Goal: Information Seeking & Learning: Check status

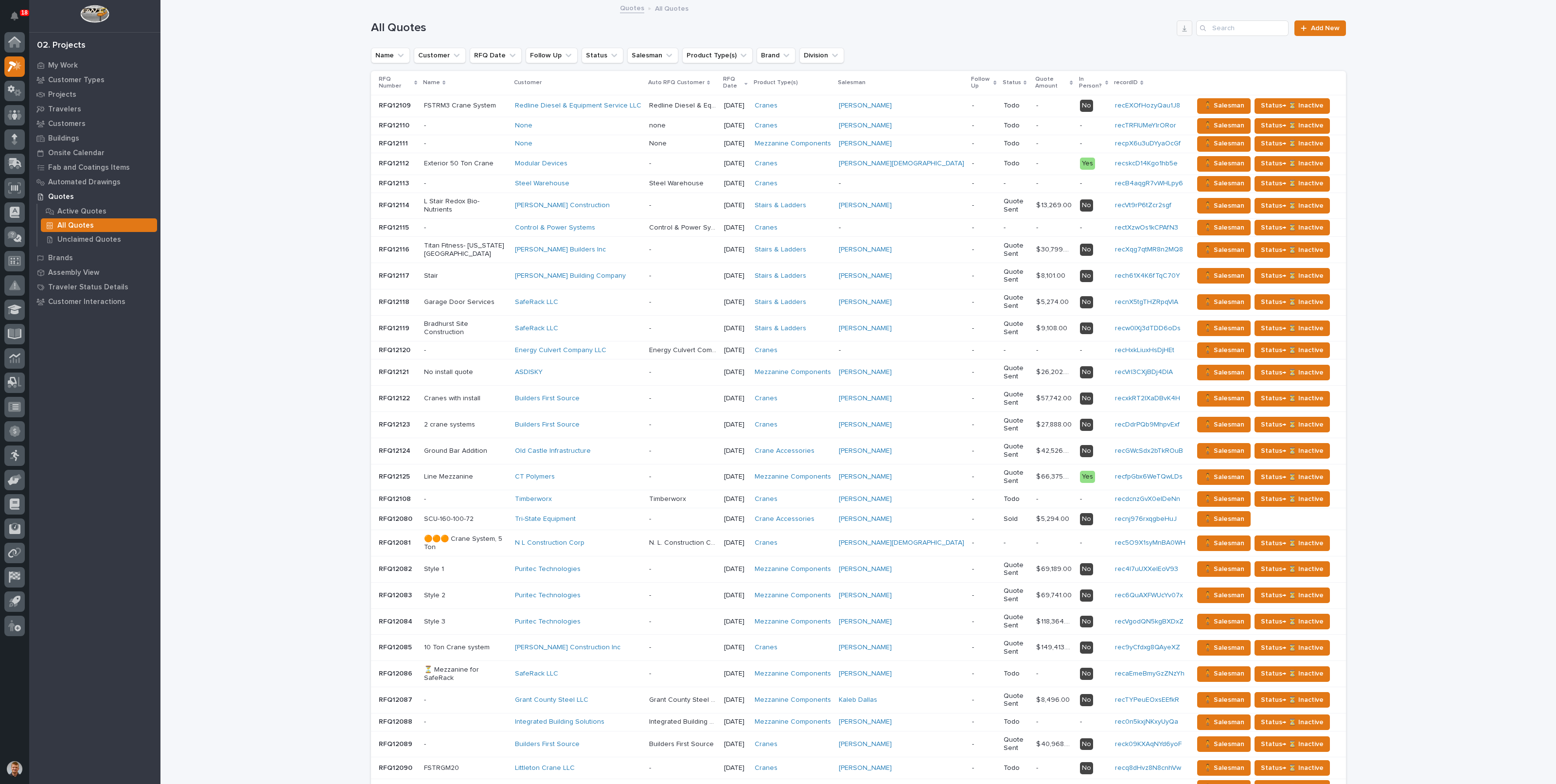
click at [1182, 28] on icon "button" at bounding box center [1185, 28] width 5 height 6
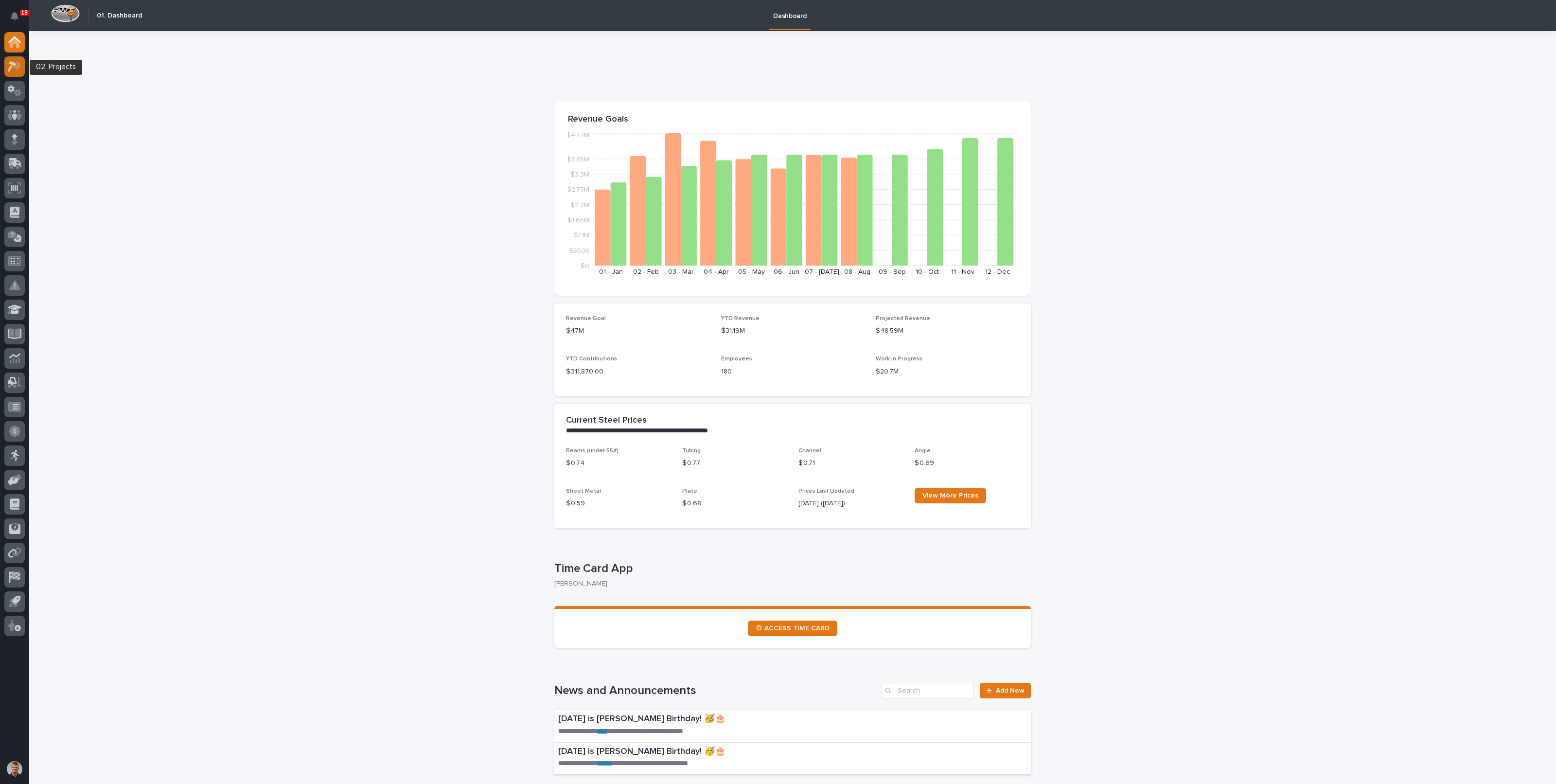
click at [24, 70] on div at bounding box center [14, 66] width 21 height 21
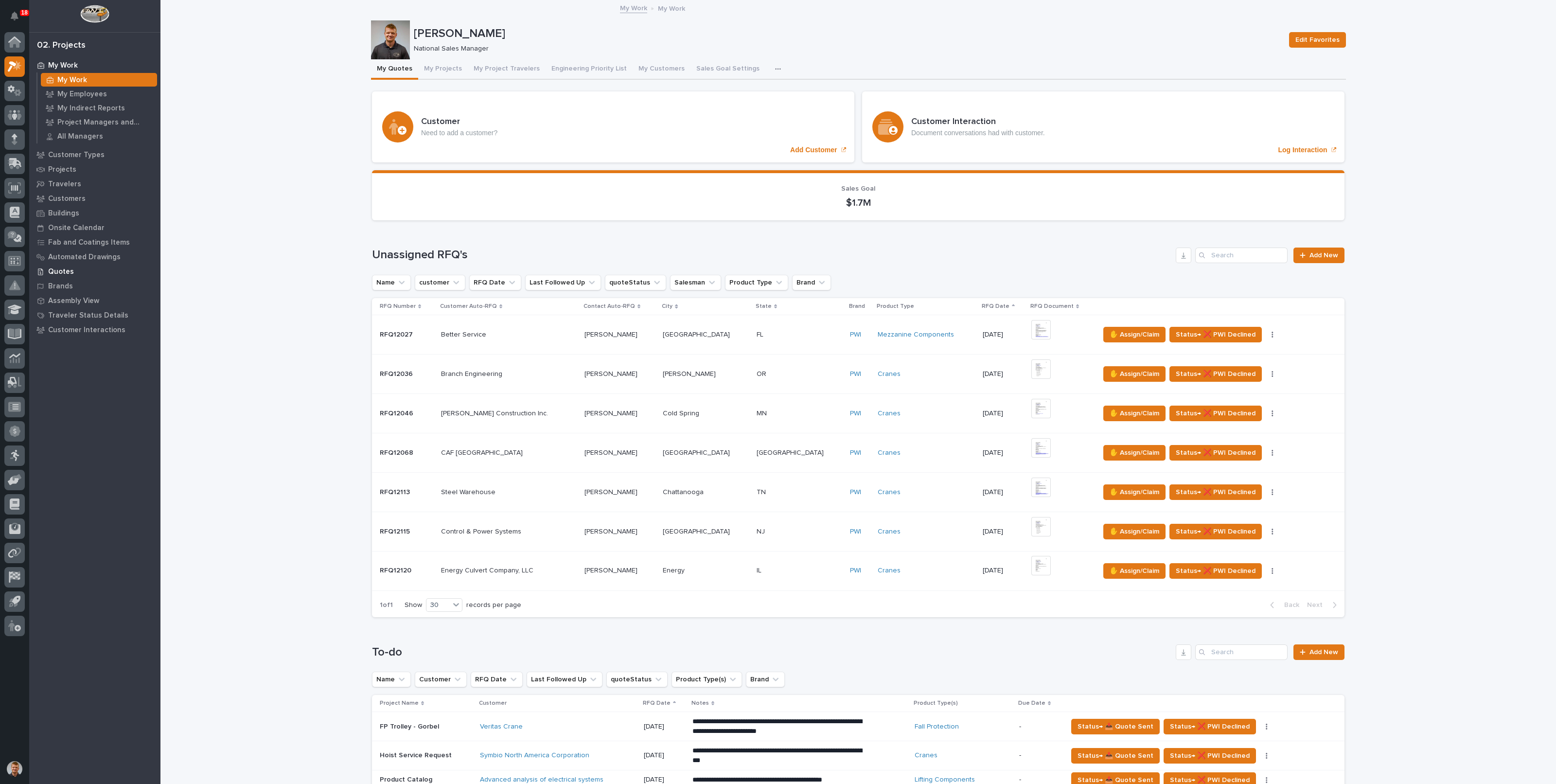
click at [62, 269] on p "Quotes" at bounding box center [61, 272] width 26 height 8
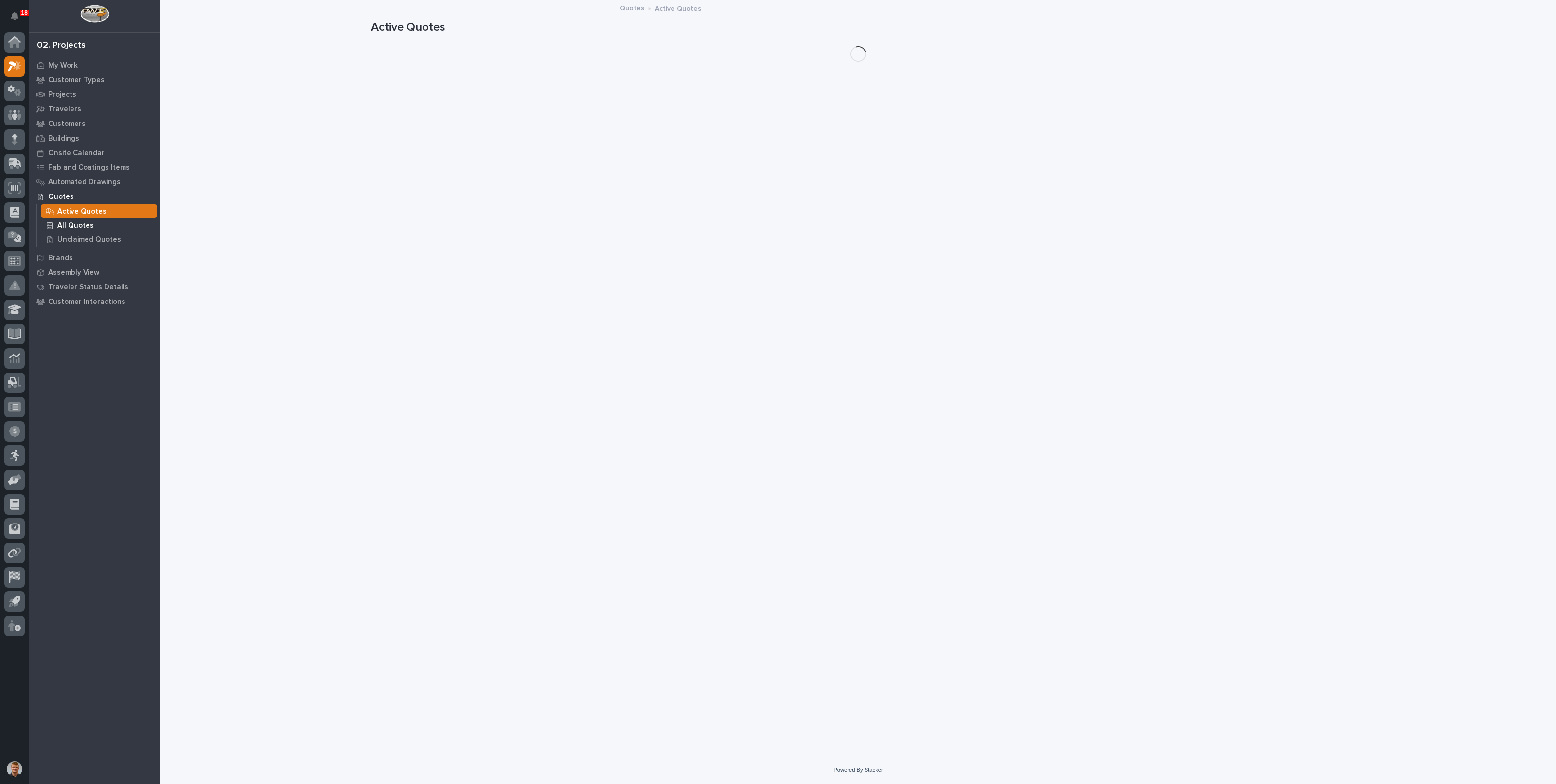
click at [86, 225] on p "All Quotes" at bounding box center [76, 225] width 36 height 8
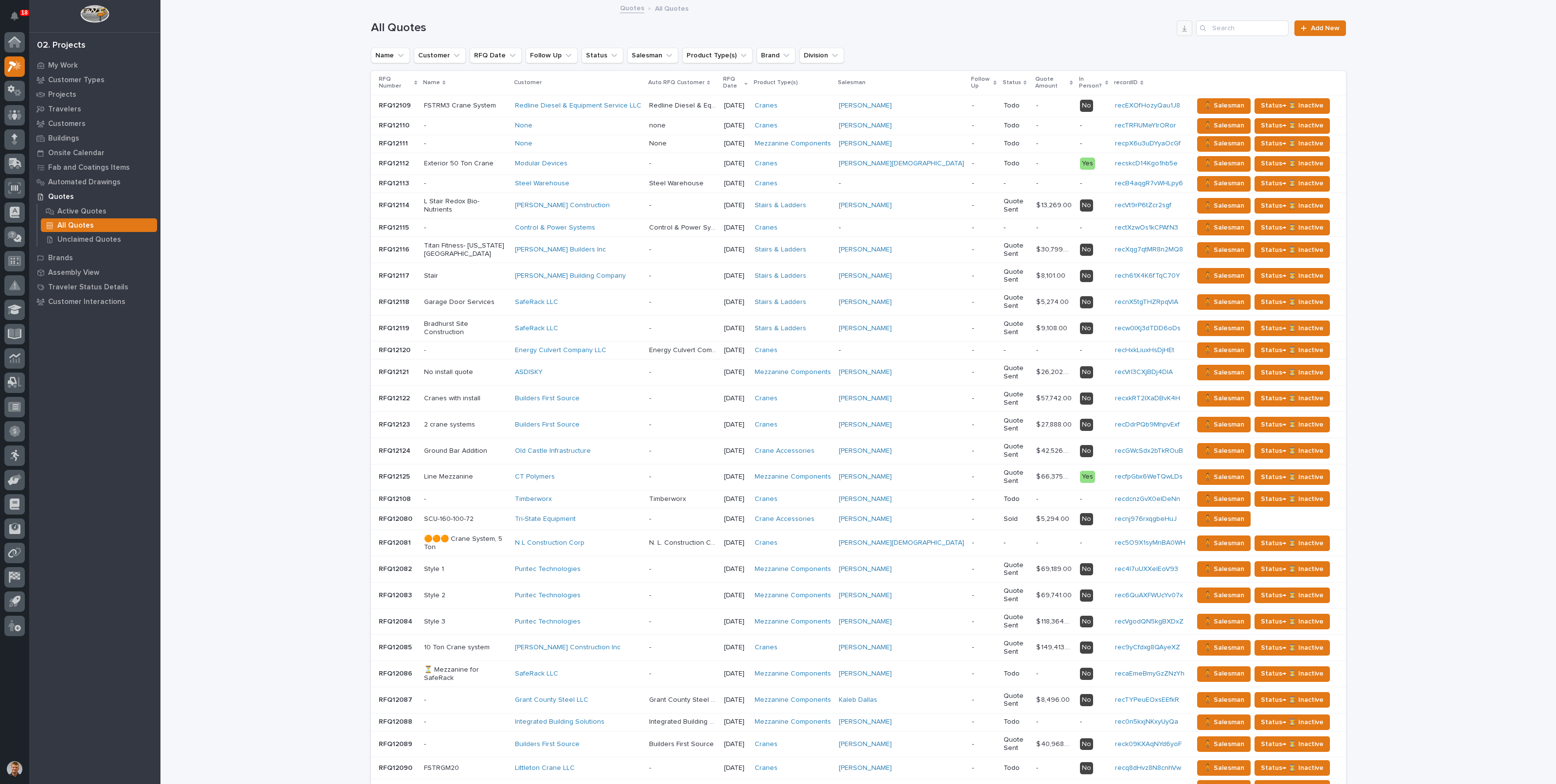
click at [1182, 25] on icon "button" at bounding box center [1185, 28] width 5 height 6
click at [1181, 28] on icon "button" at bounding box center [1185, 28] width 8 height 8
click at [1181, 30] on icon "button" at bounding box center [1185, 28] width 8 height 8
click at [1183, 28] on icon "button" at bounding box center [1185, 28] width 8 height 8
click at [1181, 27] on icon "button" at bounding box center [1185, 28] width 8 height 8
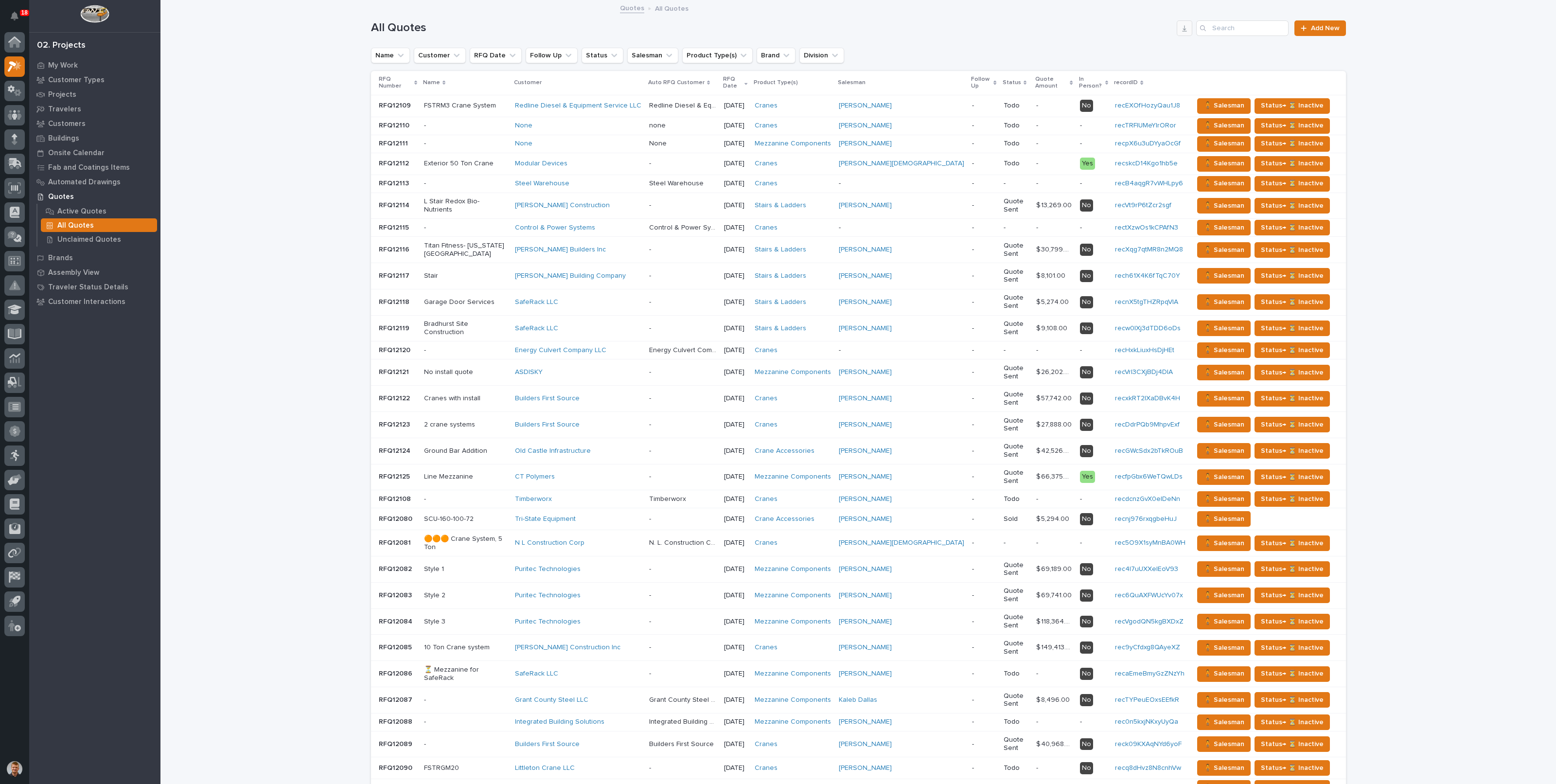
click at [1180, 34] on button "button" at bounding box center [1185, 28] width 16 height 16
click at [253, 158] on div "Loading... Saving… Loading... Saving… All Quotes Add New Name Customer RFQ Date…" at bounding box center [858, 440] width 1395 height 879
click at [61, 138] on p "Buildings" at bounding box center [64, 138] width 31 height 8
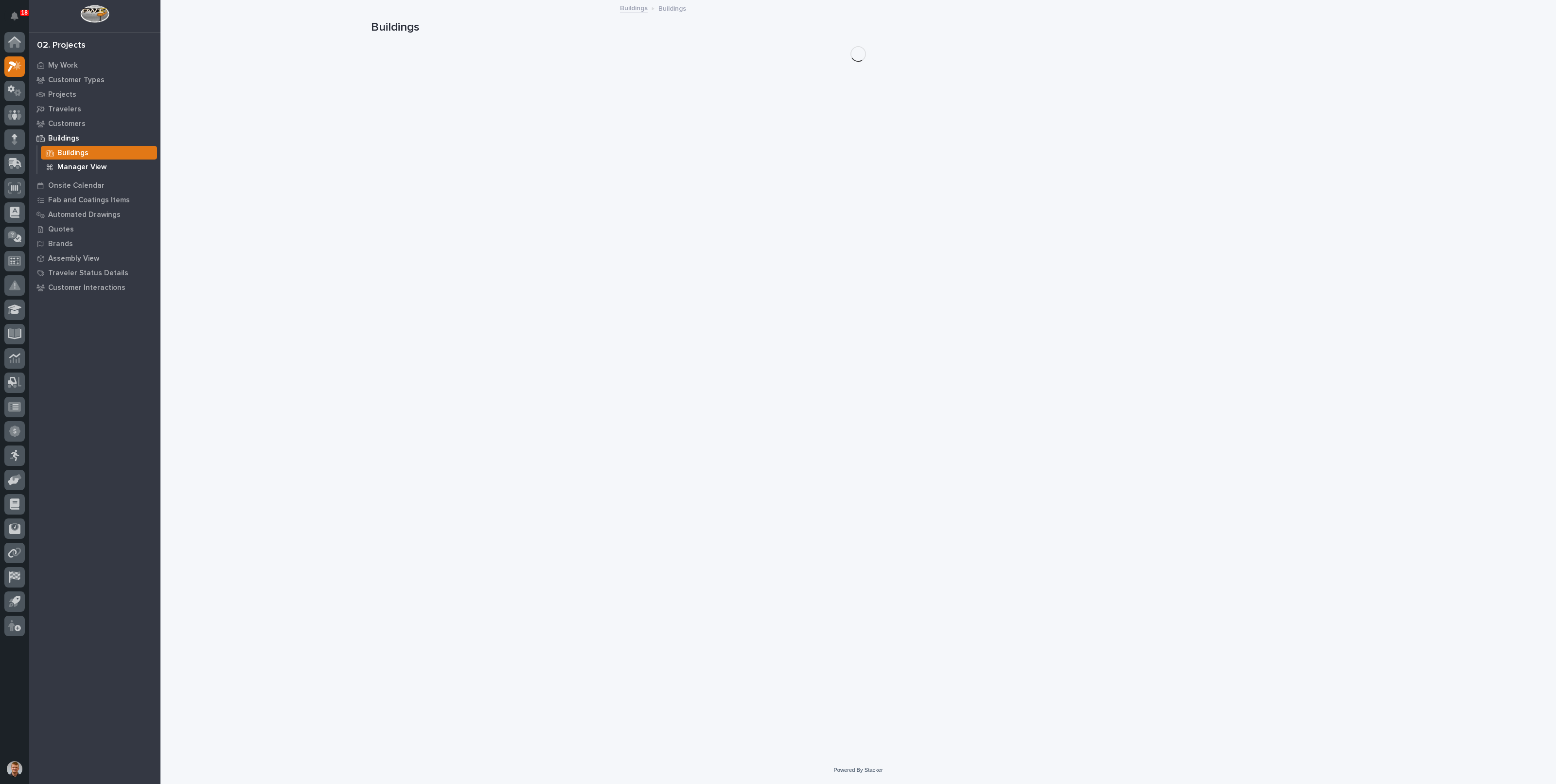
click at [76, 163] on p "Manager View" at bounding box center [82, 167] width 49 height 8
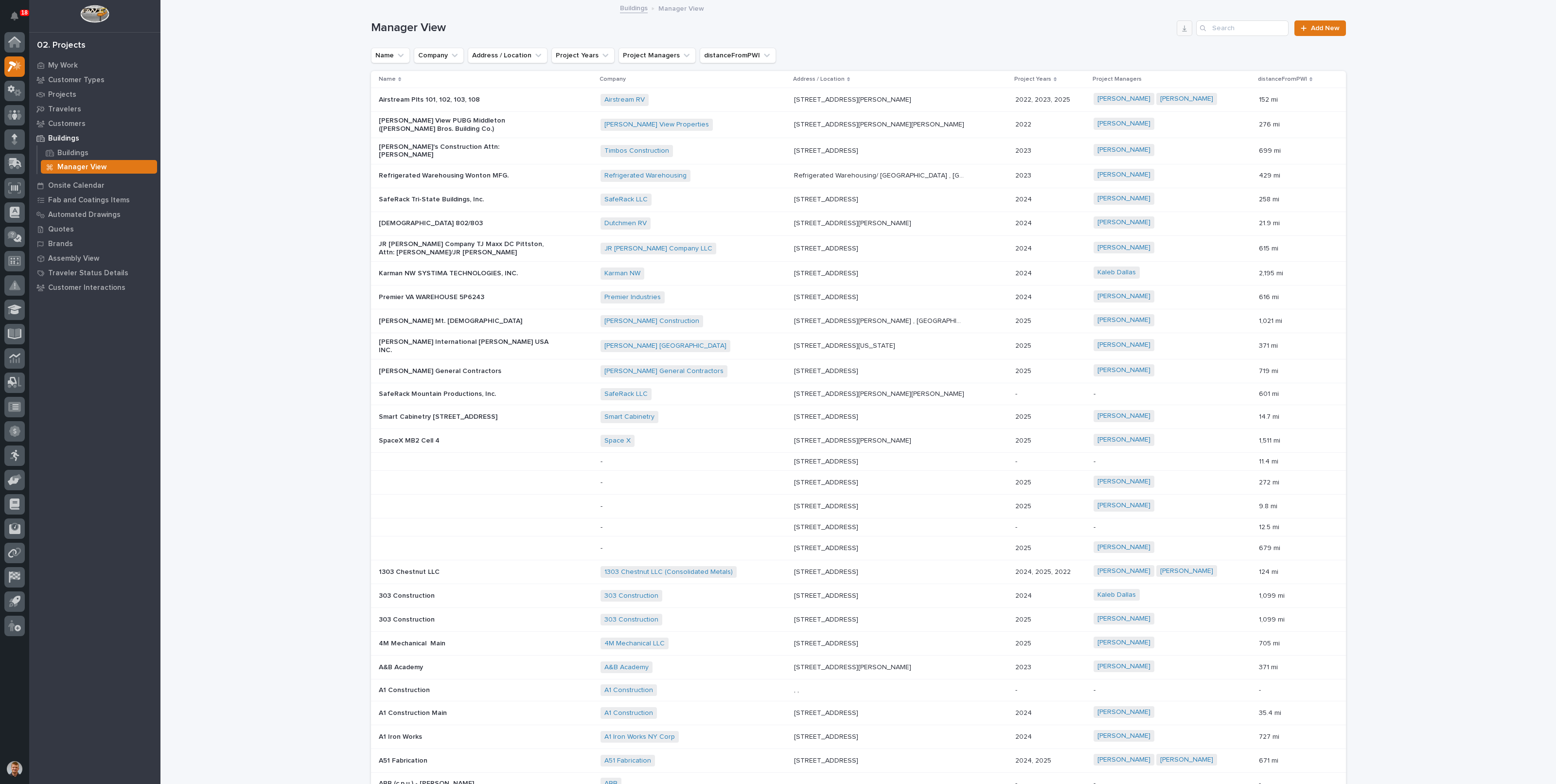
click at [1182, 28] on icon "button" at bounding box center [1185, 28] width 5 height 6
click at [61, 228] on p "Quotes" at bounding box center [61, 230] width 26 height 8
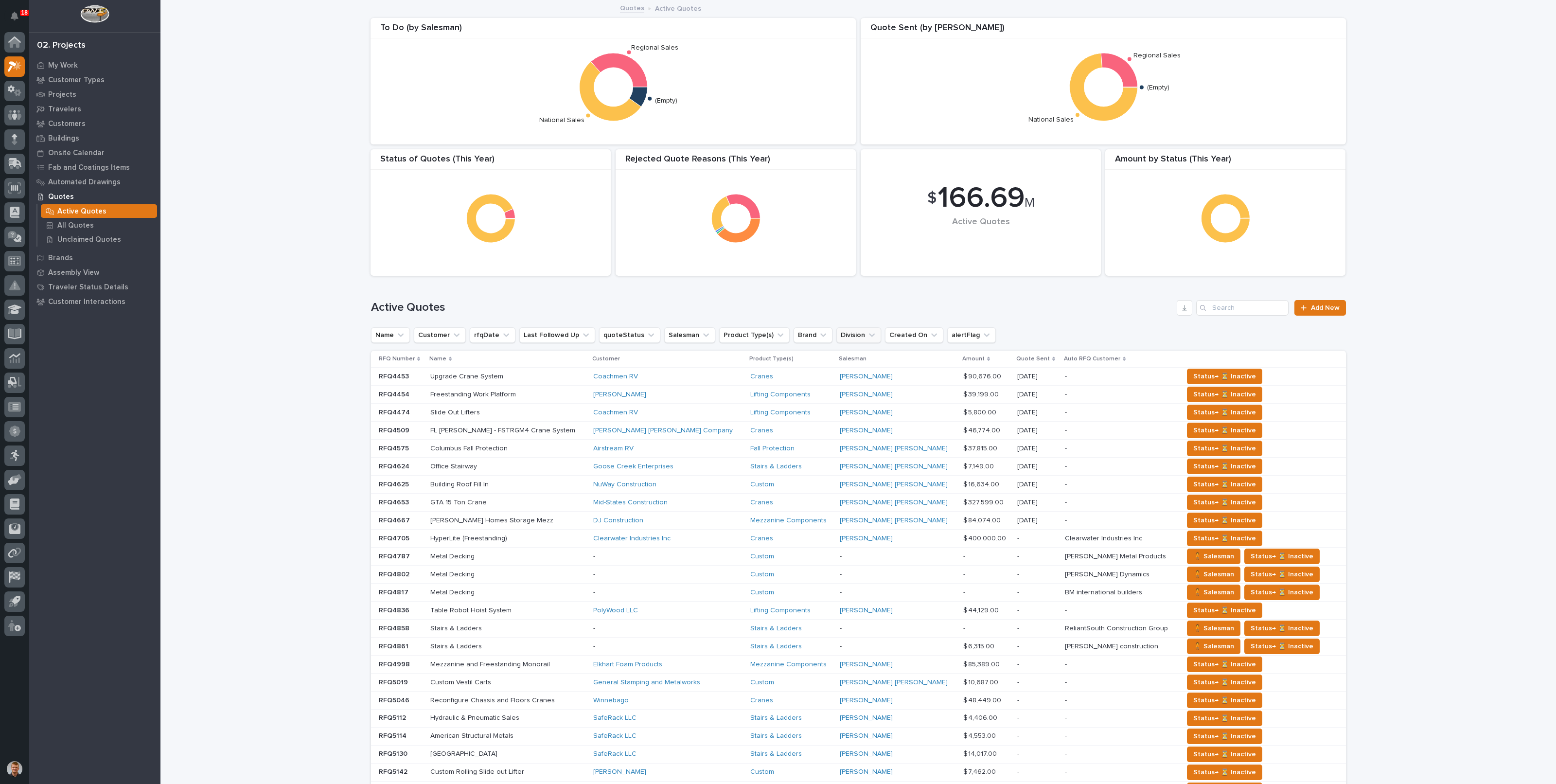
click at [837, 330] on button "Division" at bounding box center [859, 335] width 45 height 16
click at [844, 372] on input at bounding box center [885, 378] width 123 height 16
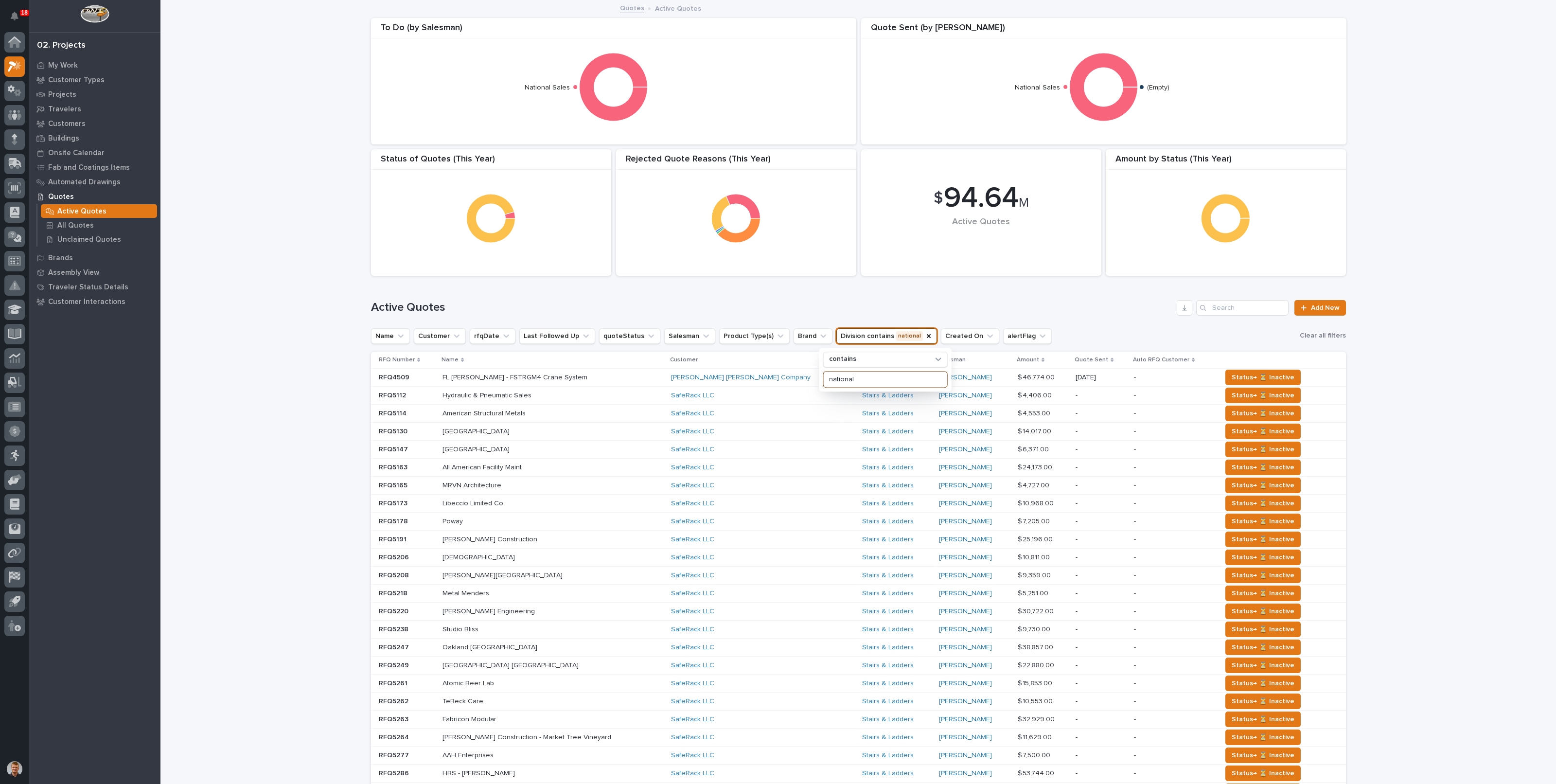
type input "national"
click at [873, 301] on h1 "Active Quotes" at bounding box center [772, 307] width 802 height 14
click at [794, 336] on button "Brand" at bounding box center [813, 336] width 39 height 16
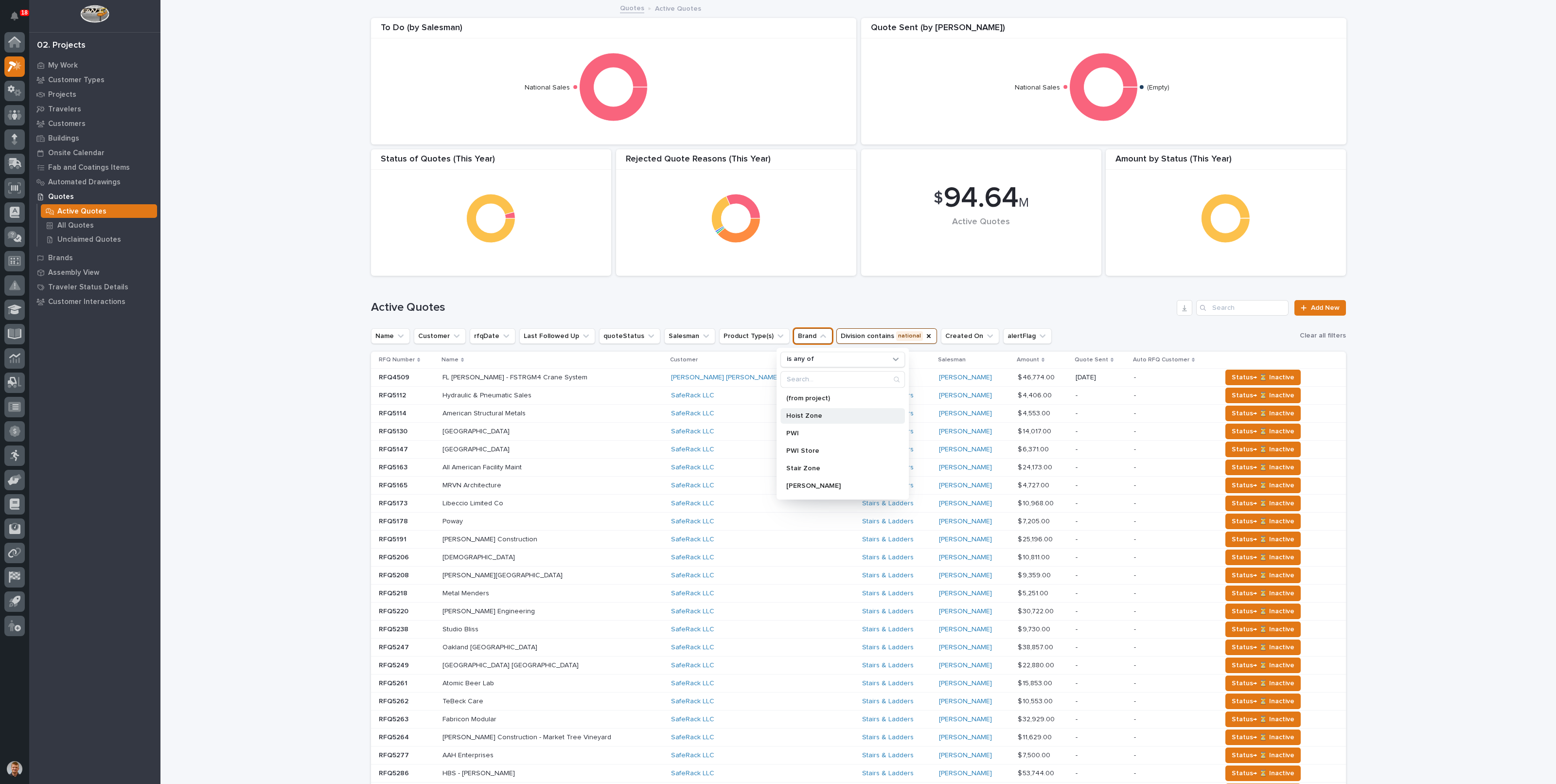
click at [797, 417] on p "Hoist Zone" at bounding box center [838, 416] width 103 height 7
click at [787, 434] on p "PWI" at bounding box center [838, 433] width 103 height 7
click at [812, 302] on h1 "Active Quotes" at bounding box center [772, 307] width 802 height 14
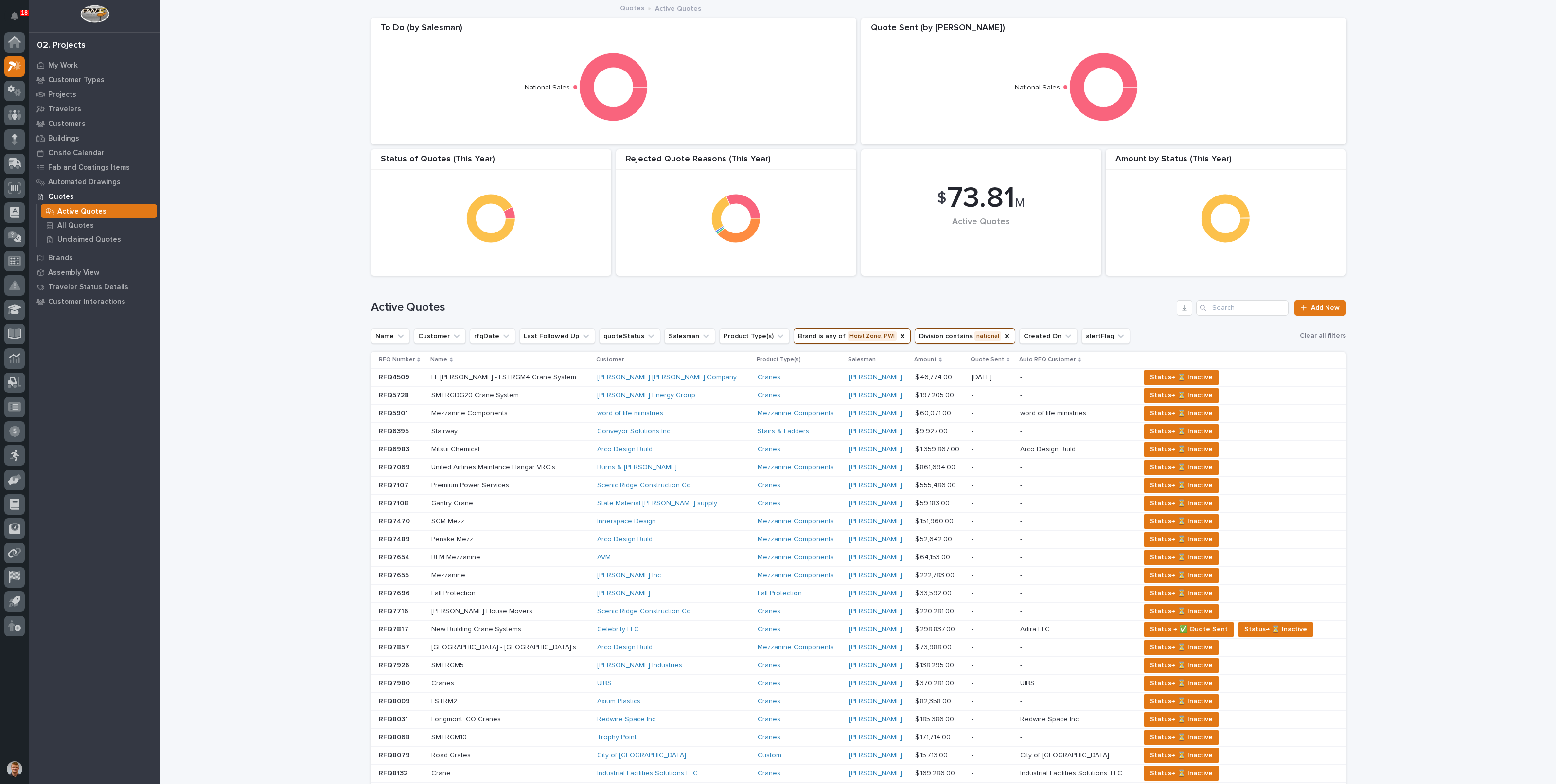
click at [1383, 149] on div "Loading... Saving… Loading... Saving… $ 73.81 M Active Quotes Amount by Status …" at bounding box center [858, 496] width 1395 height 990
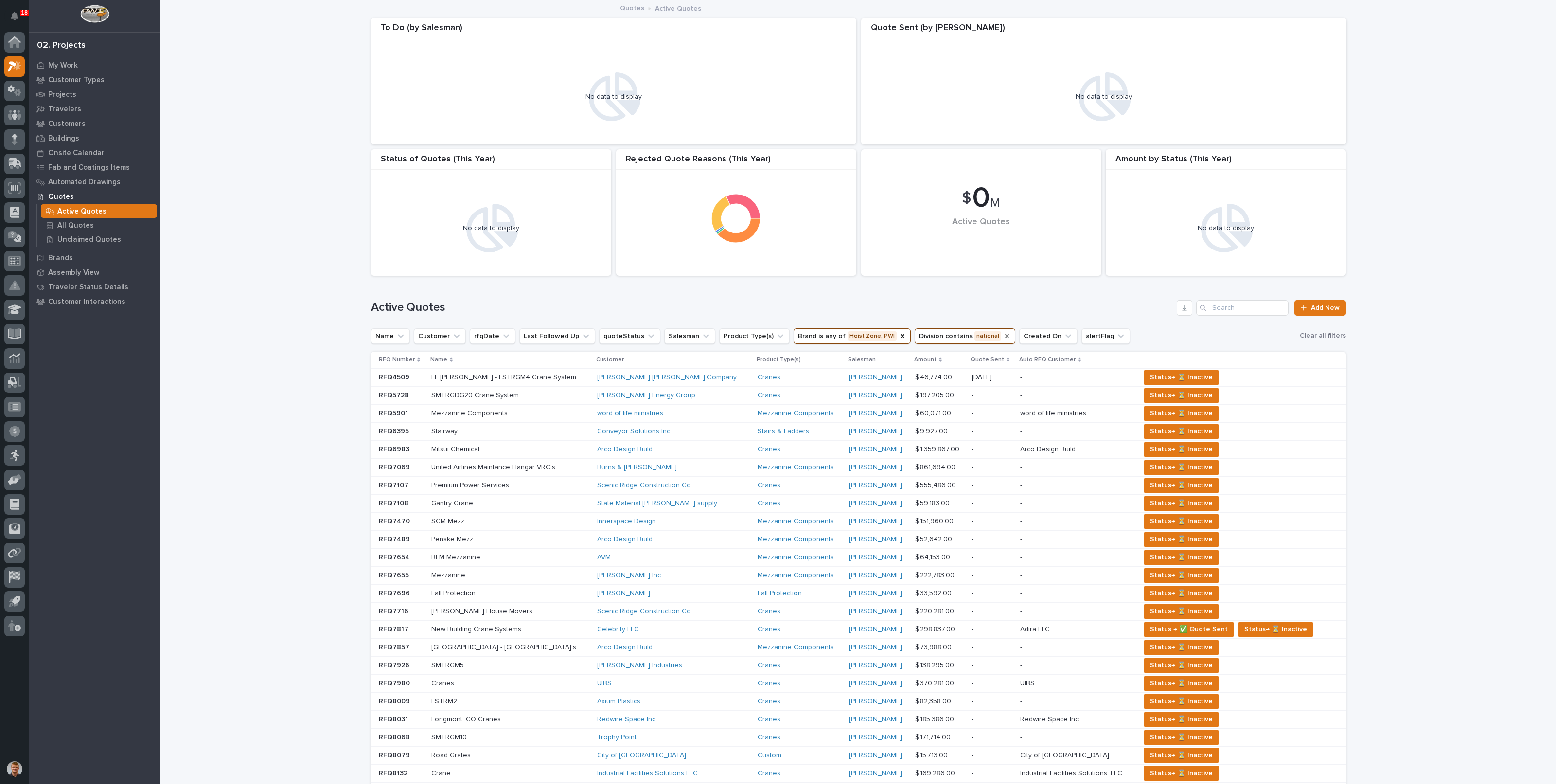
click at [1005, 335] on icon "Division" at bounding box center [1007, 336] width 4 height 4
click at [901, 334] on icon "Brand" at bounding box center [902, 336] width 4 height 4
click at [887, 313] on h1 "Active Quotes" at bounding box center [772, 307] width 802 height 14
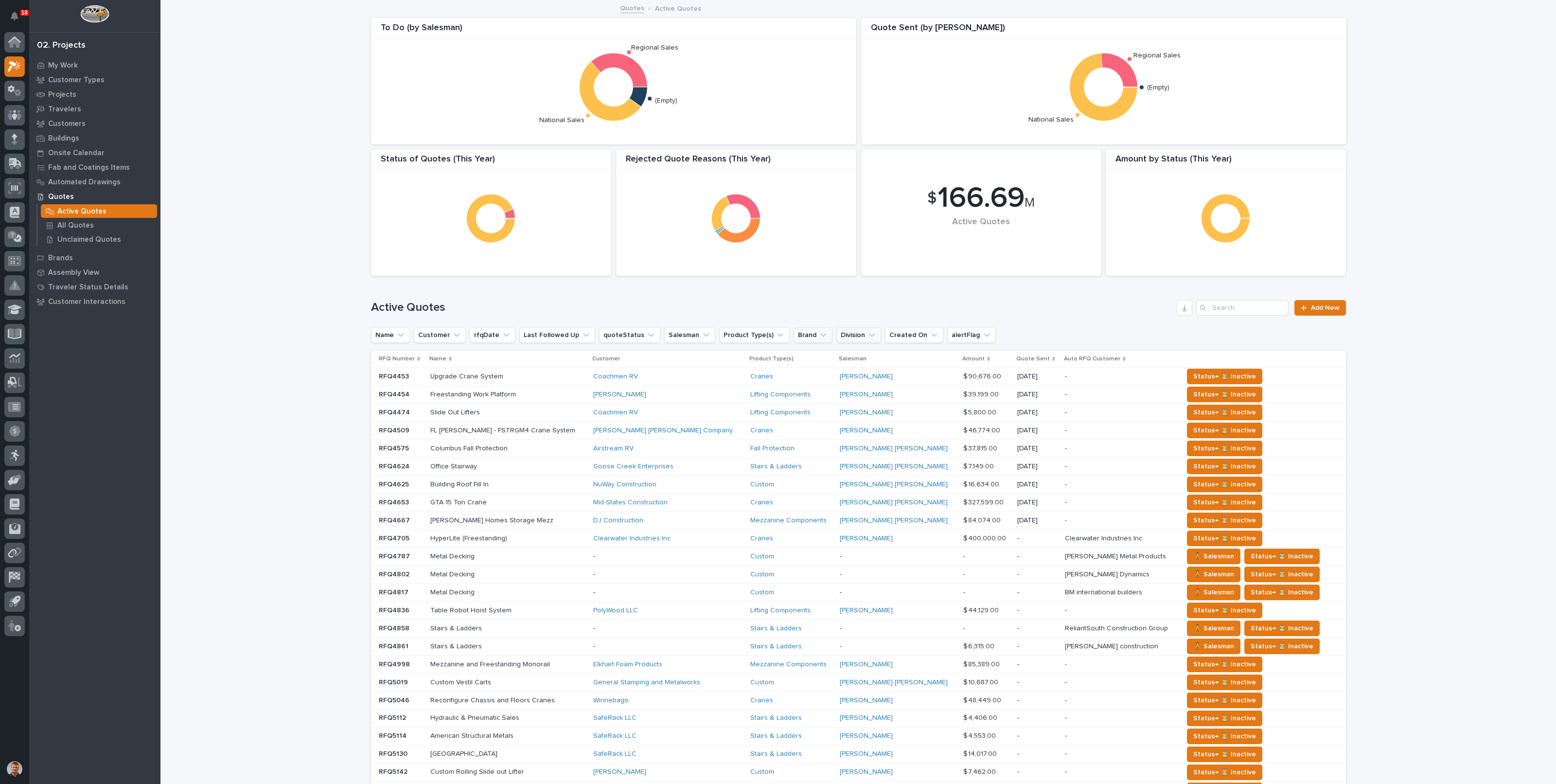
click at [794, 332] on button "Brand" at bounding box center [813, 335] width 39 height 16
click at [799, 417] on p "Hoist Zone" at bounding box center [838, 414] width 103 height 7
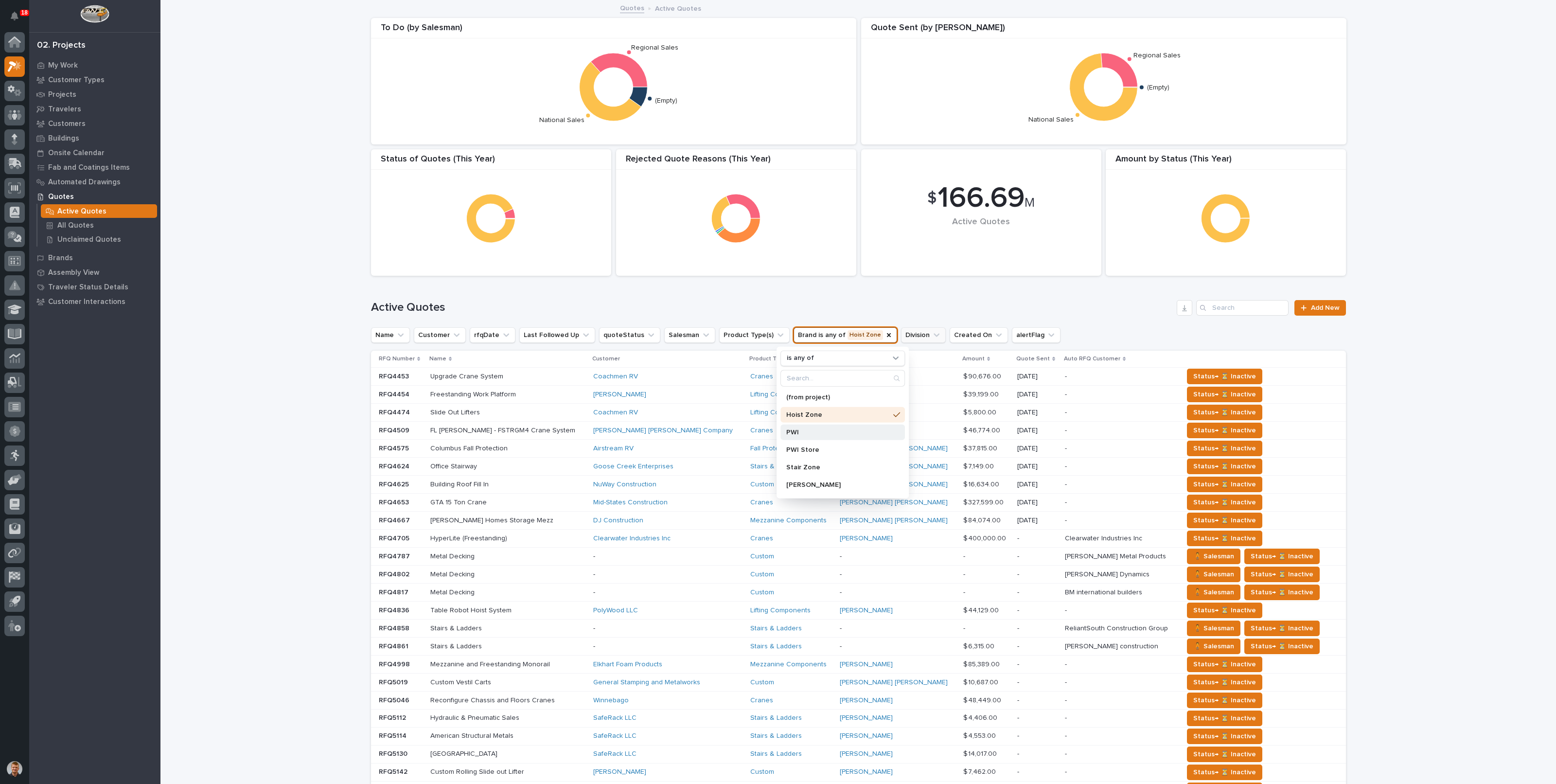
click at [792, 429] on p "PWI" at bounding box center [838, 432] width 103 height 7
click at [809, 306] on h1 "Active Quotes" at bounding box center [772, 307] width 802 height 14
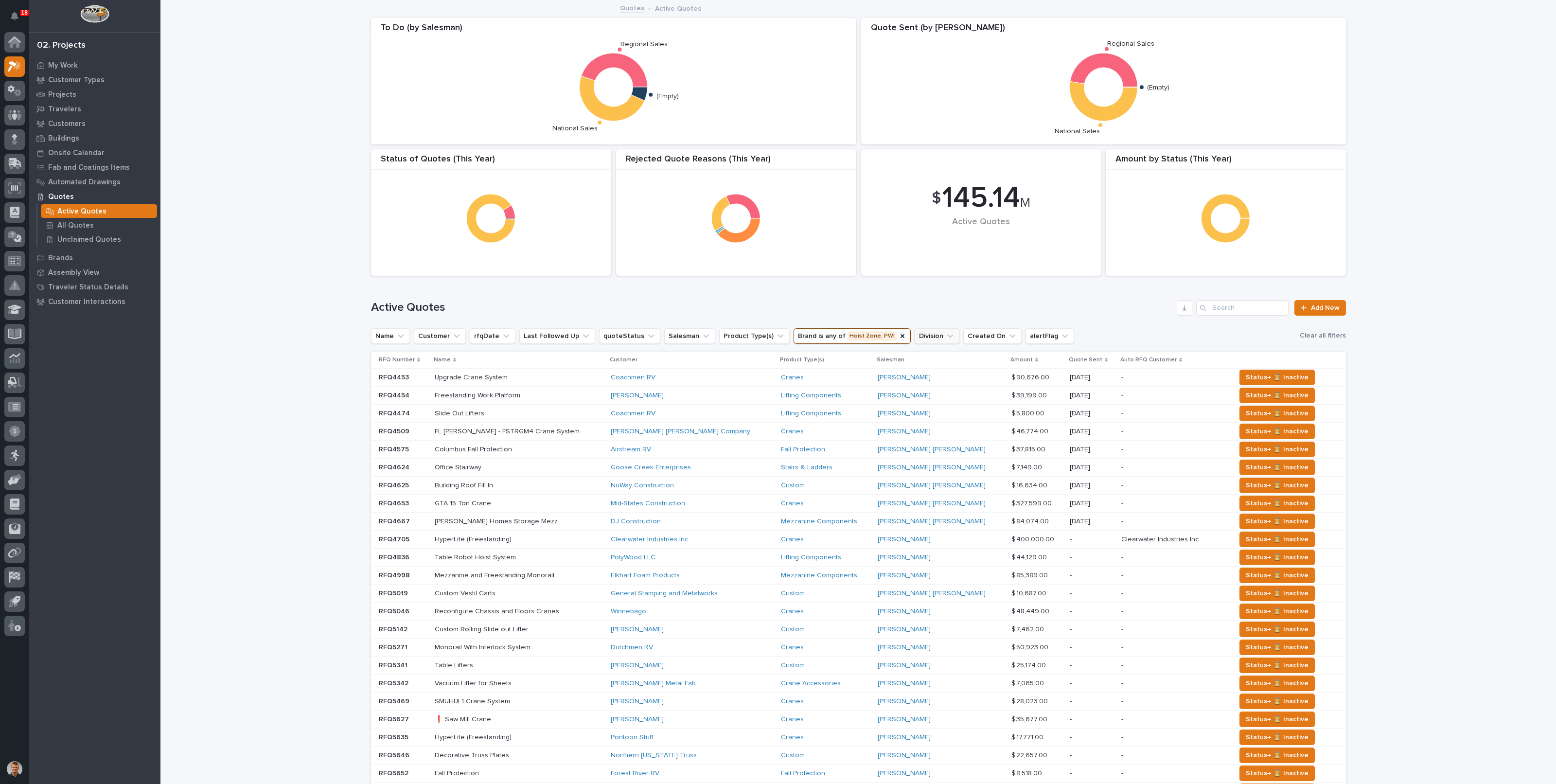
click at [915, 334] on button "Division" at bounding box center [937, 336] width 45 height 16
click at [917, 373] on input at bounding box center [958, 379] width 123 height 16
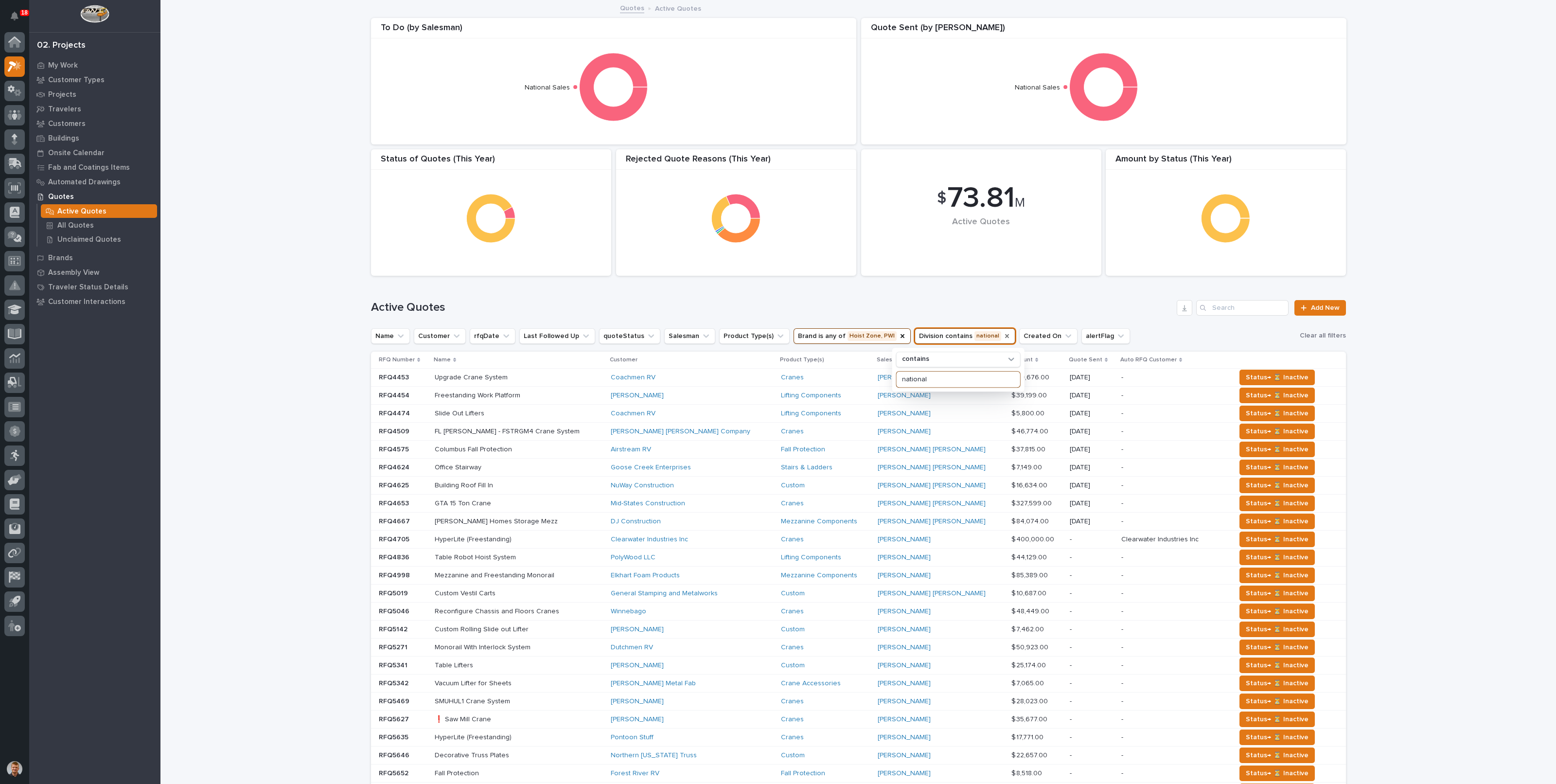
type input "national"
click at [946, 307] on h1 "Active Quotes" at bounding box center [772, 307] width 802 height 14
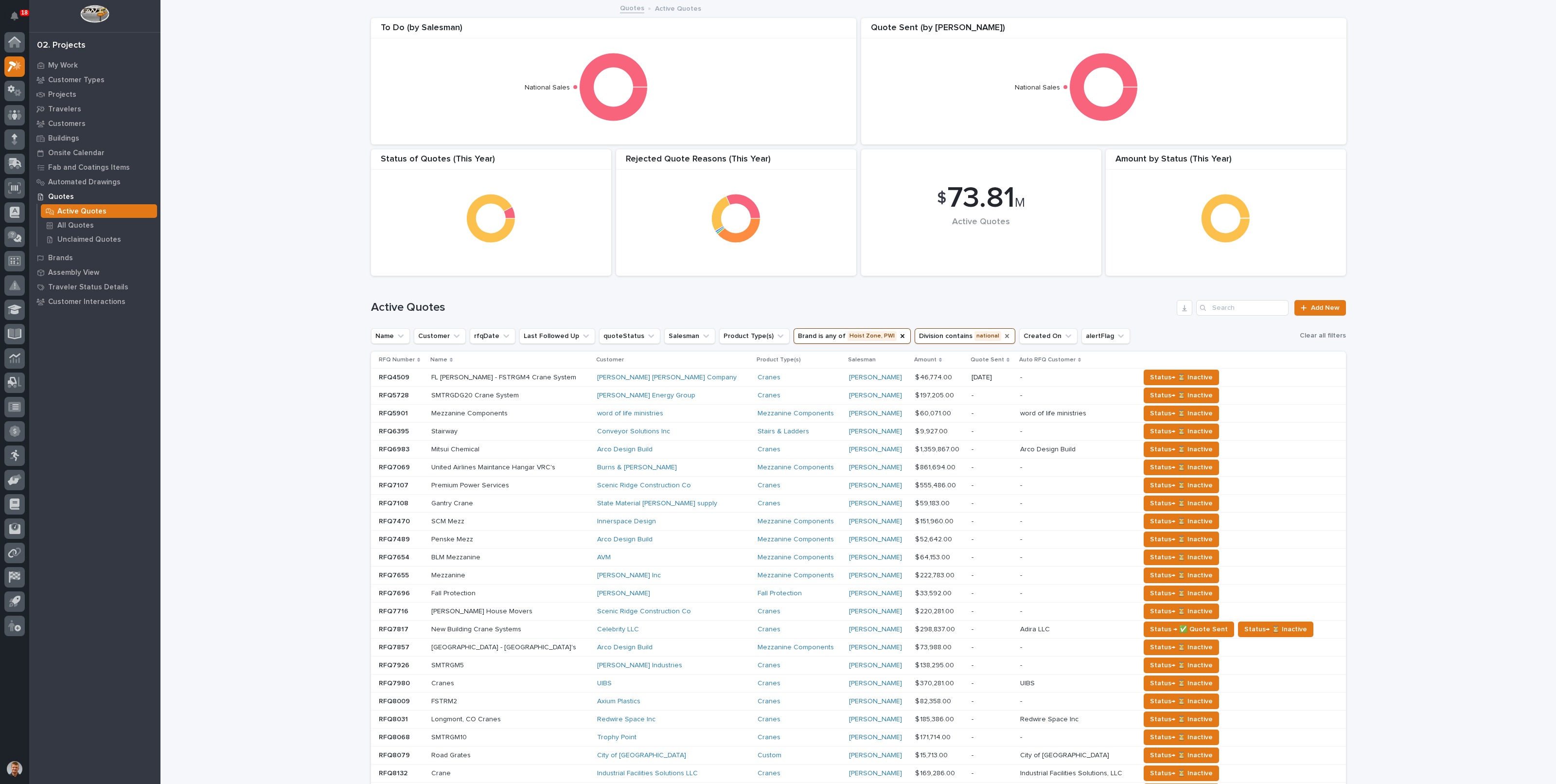
click at [1462, 178] on div "Loading... Saving… Loading... Saving… $ 73.81 M Active Quotes Amount by Status …" at bounding box center [858, 496] width 1395 height 990
click at [901, 335] on icon "Brand" at bounding box center [902, 336] width 4 height 4
click at [767, 333] on button "Product Type(s)" at bounding box center [754, 336] width 71 height 16
click at [794, 333] on button "Brand" at bounding box center [813, 336] width 39 height 16
click at [794, 330] on button "Brand" at bounding box center [813, 336] width 39 height 16
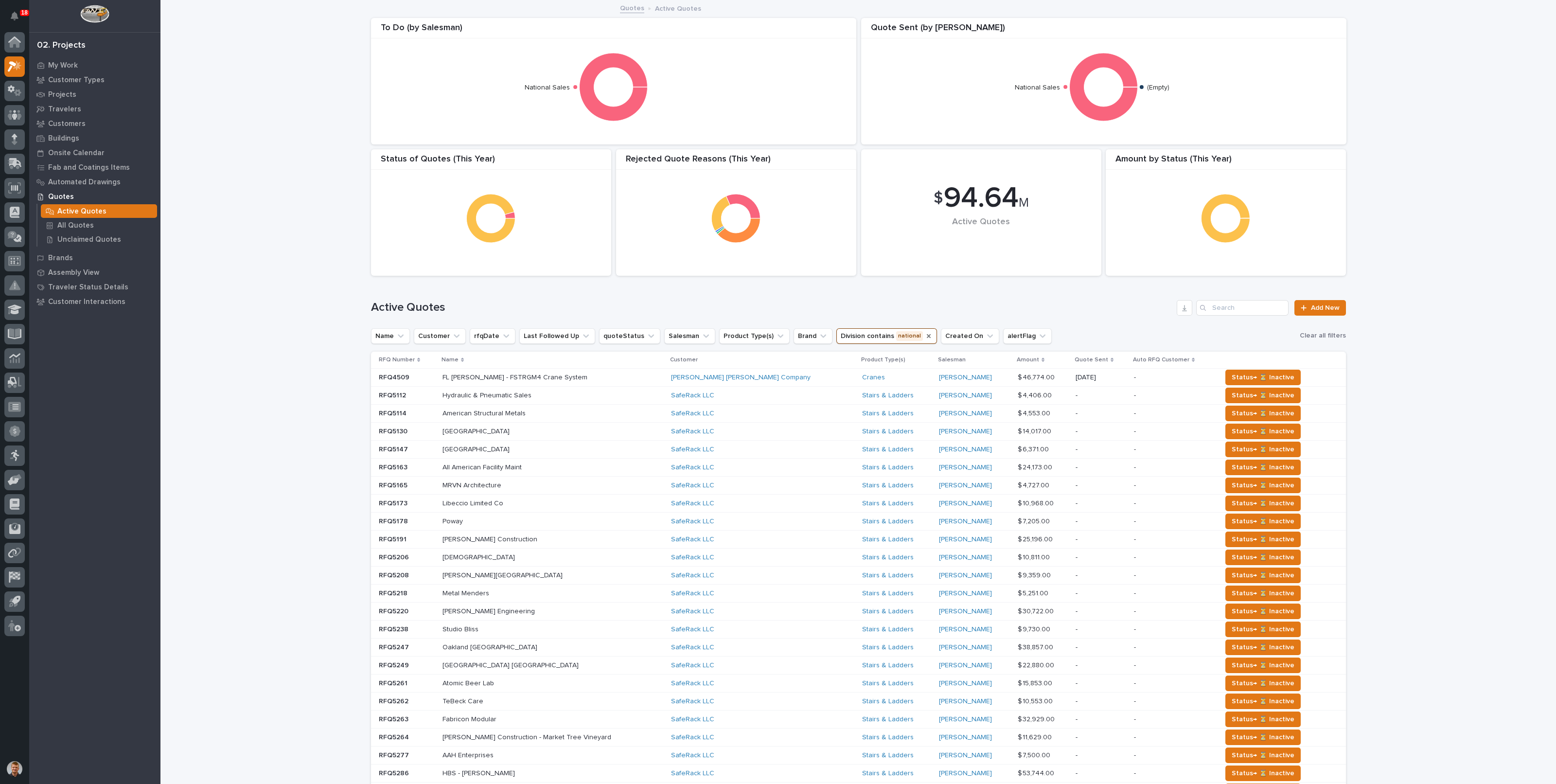
click at [794, 334] on button "Brand" at bounding box center [813, 336] width 39 height 16
click at [804, 450] on p "Structural Deck" at bounding box center [838, 453] width 103 height 7
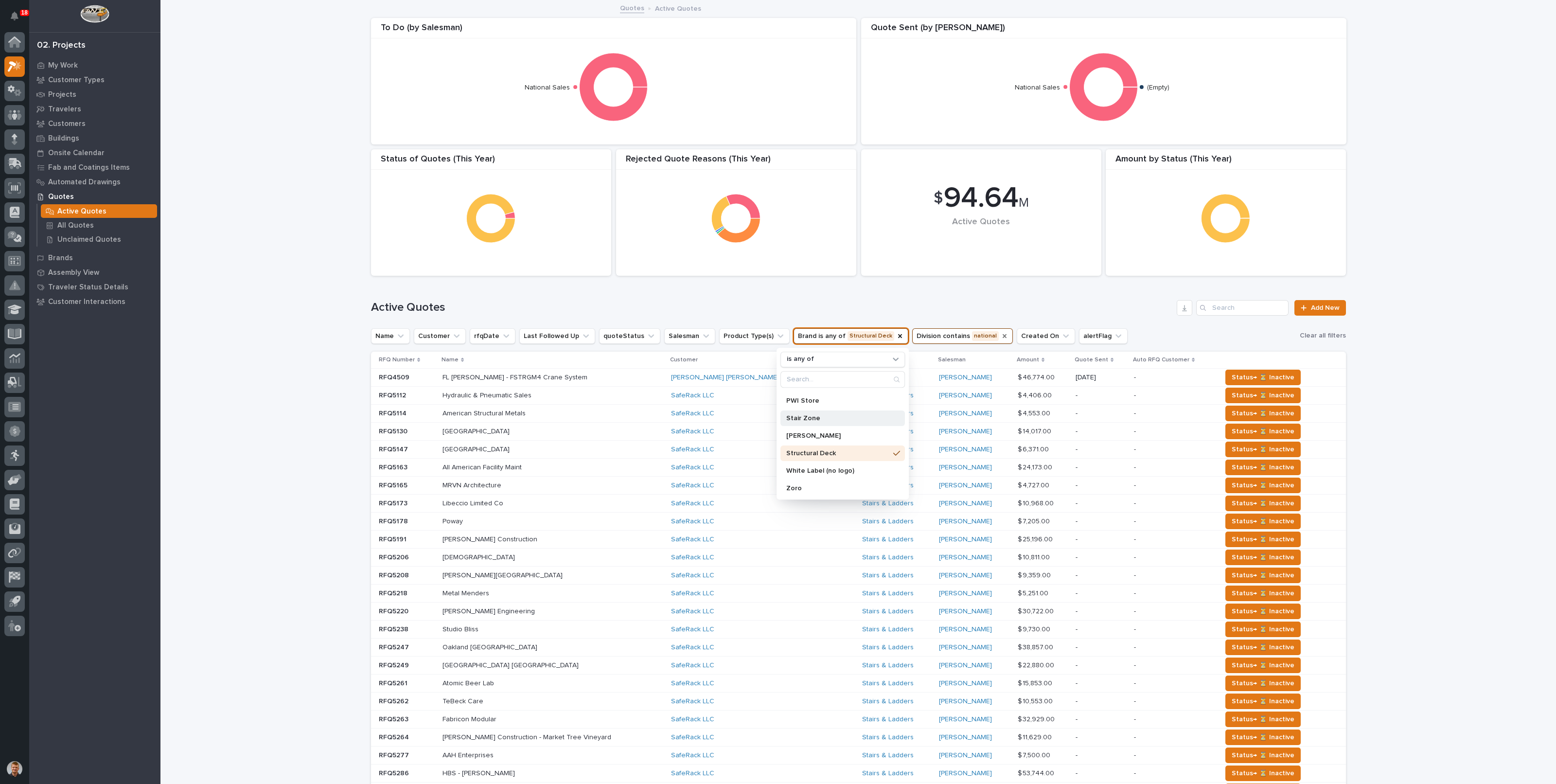
click at [806, 418] on p "Stair Zone" at bounding box center [838, 418] width 103 height 7
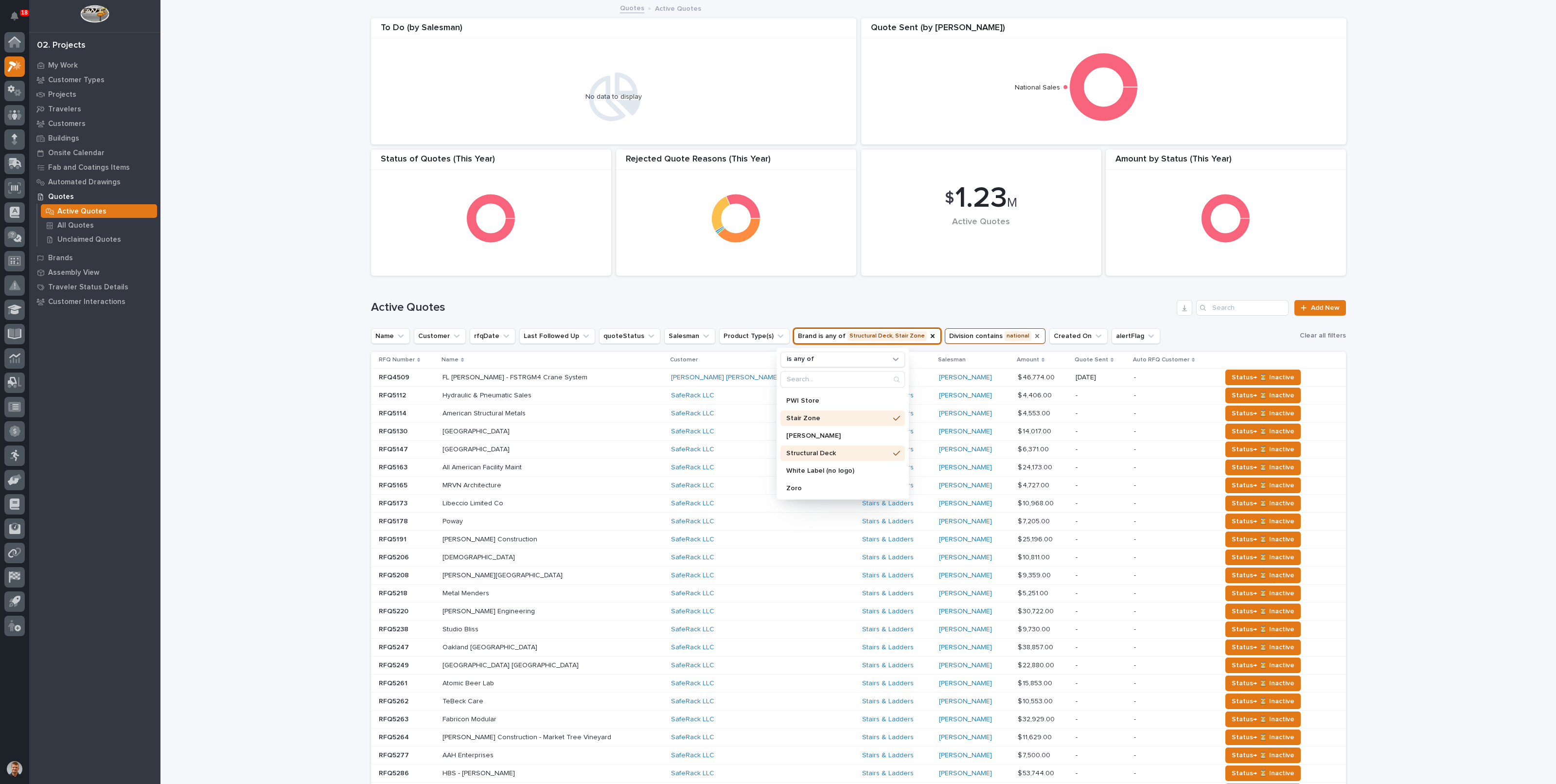
click at [934, 295] on div "Active Quotes Add New" at bounding box center [858, 303] width 975 height 47
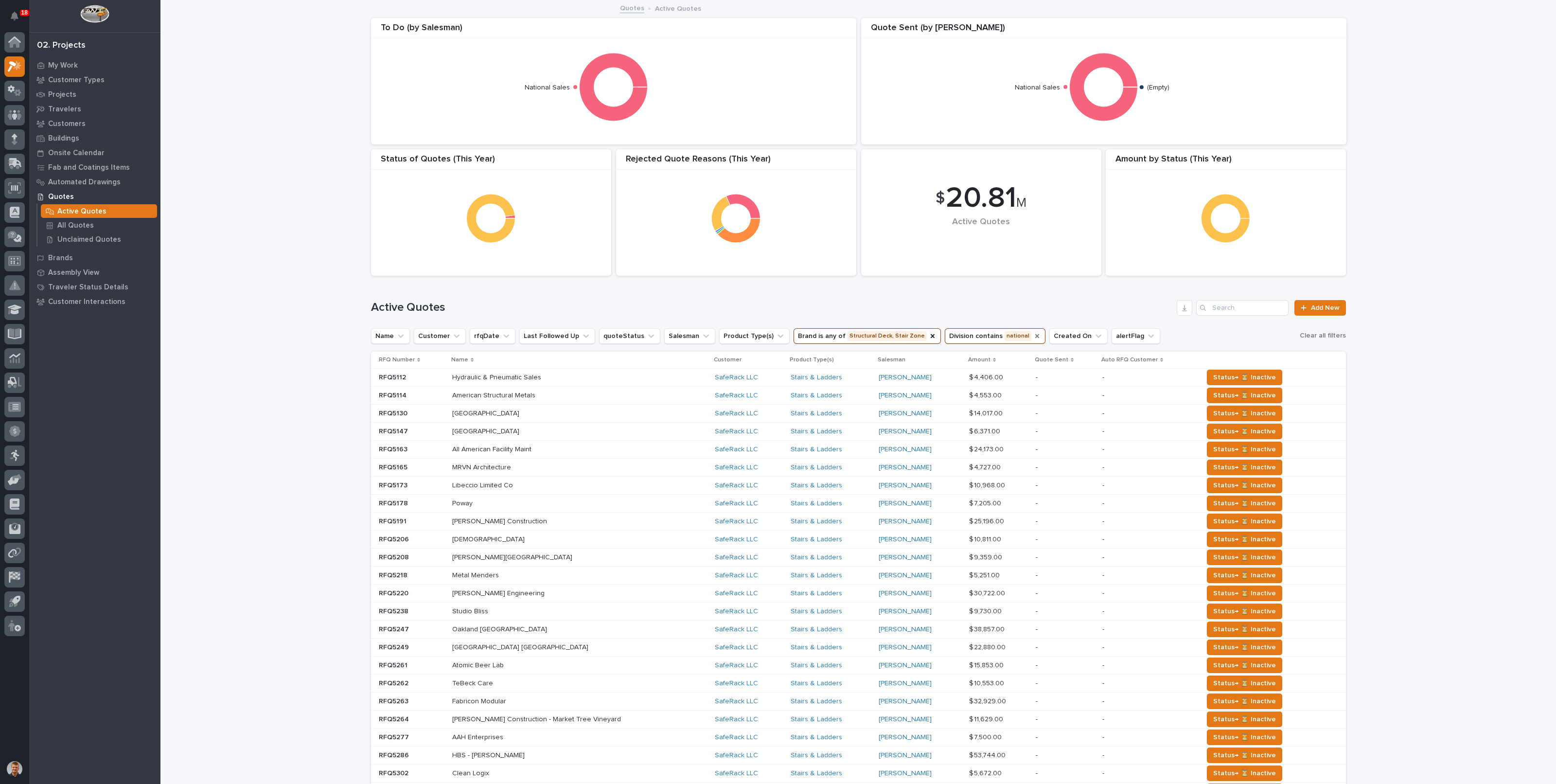
click at [1482, 140] on div "Loading... Saving… Loading... Saving… $ 20.81 M Active Quotes Amount by Status …" at bounding box center [858, 496] width 1395 height 990
